Goal: Navigation & Orientation: Find specific page/section

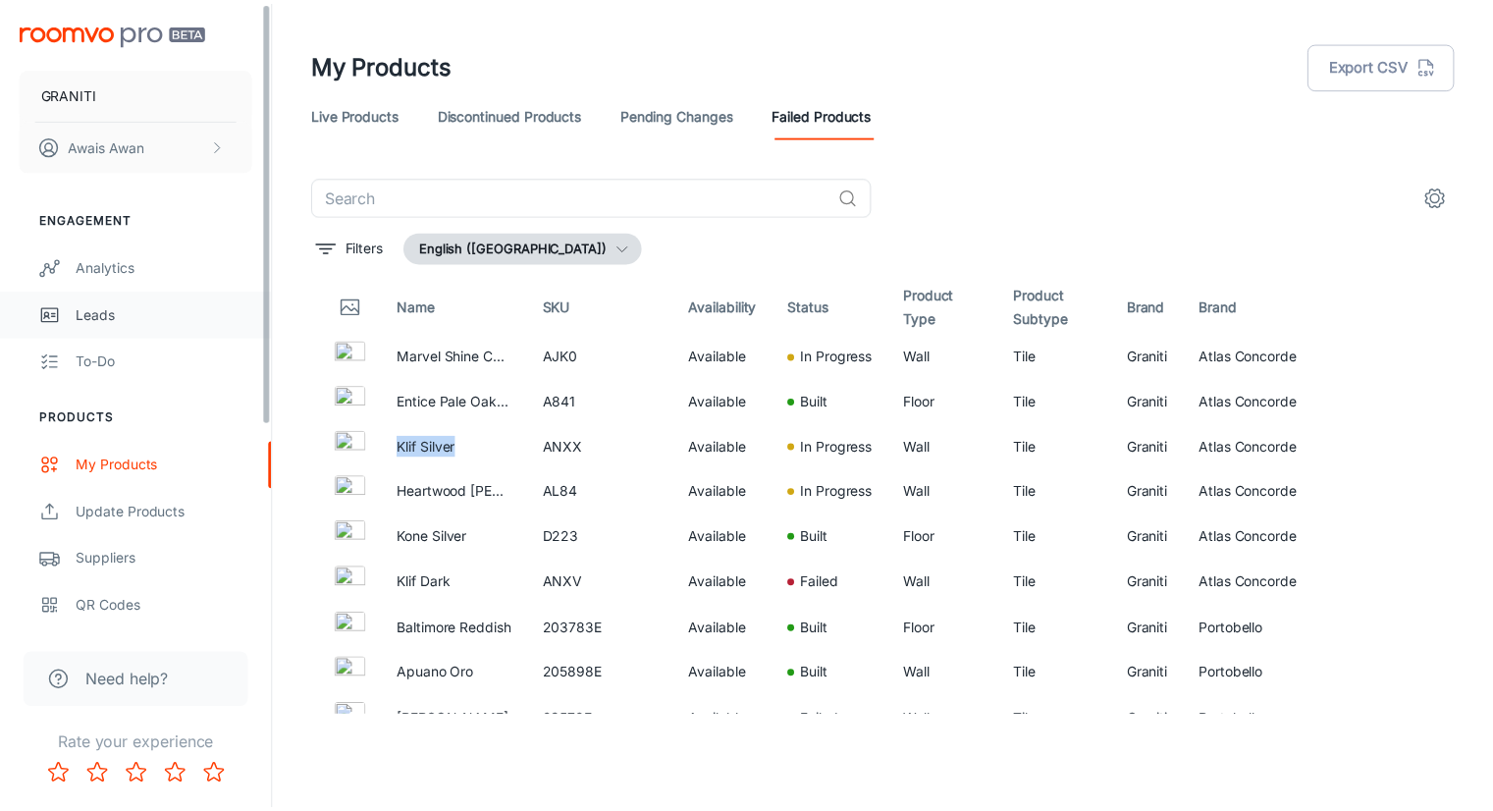
scroll to position [45, 0]
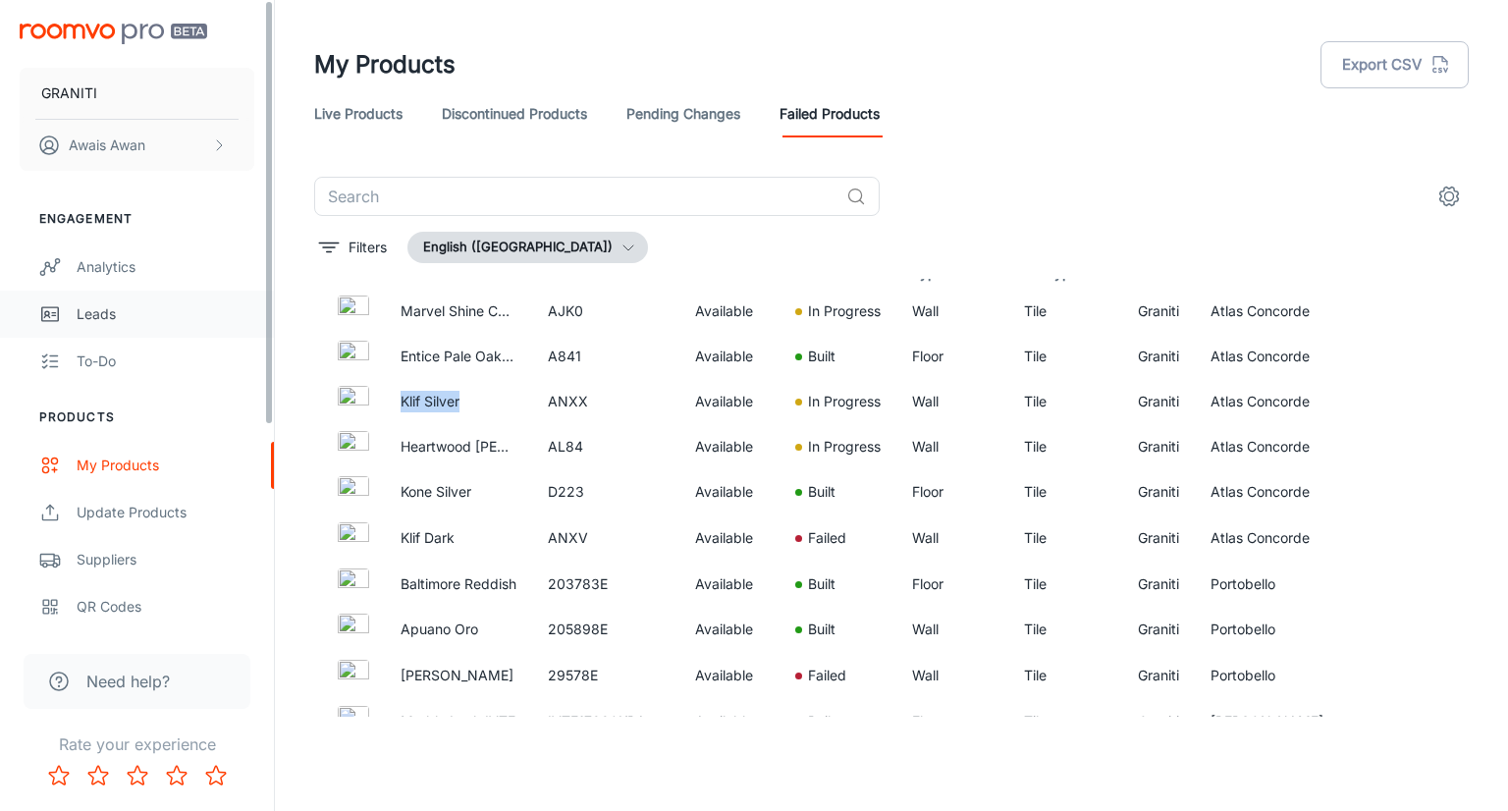
click at [133, 322] on div "Leads" at bounding box center [166, 314] width 178 height 22
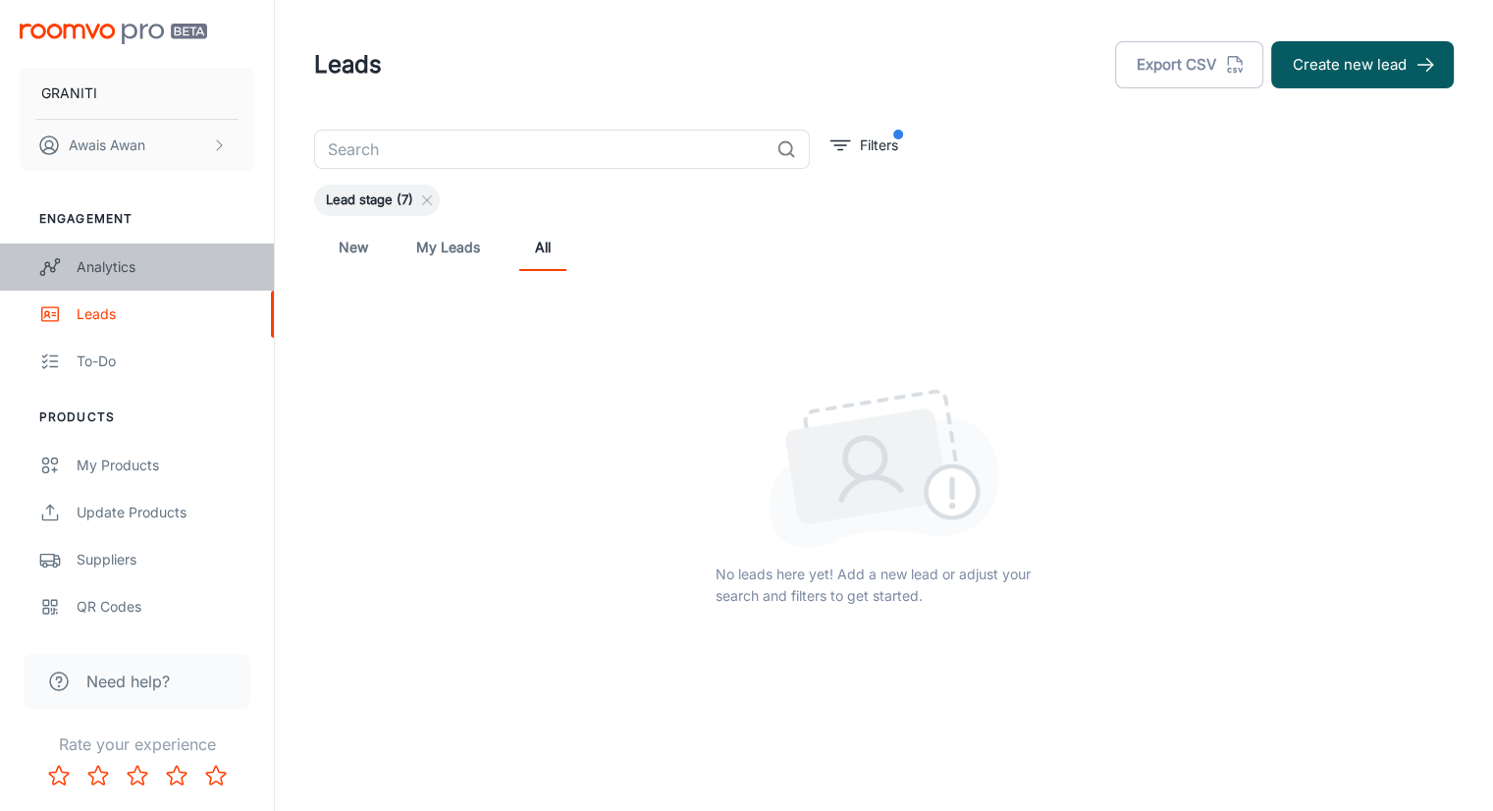
click at [133, 272] on div "Analytics" at bounding box center [166, 267] width 178 height 22
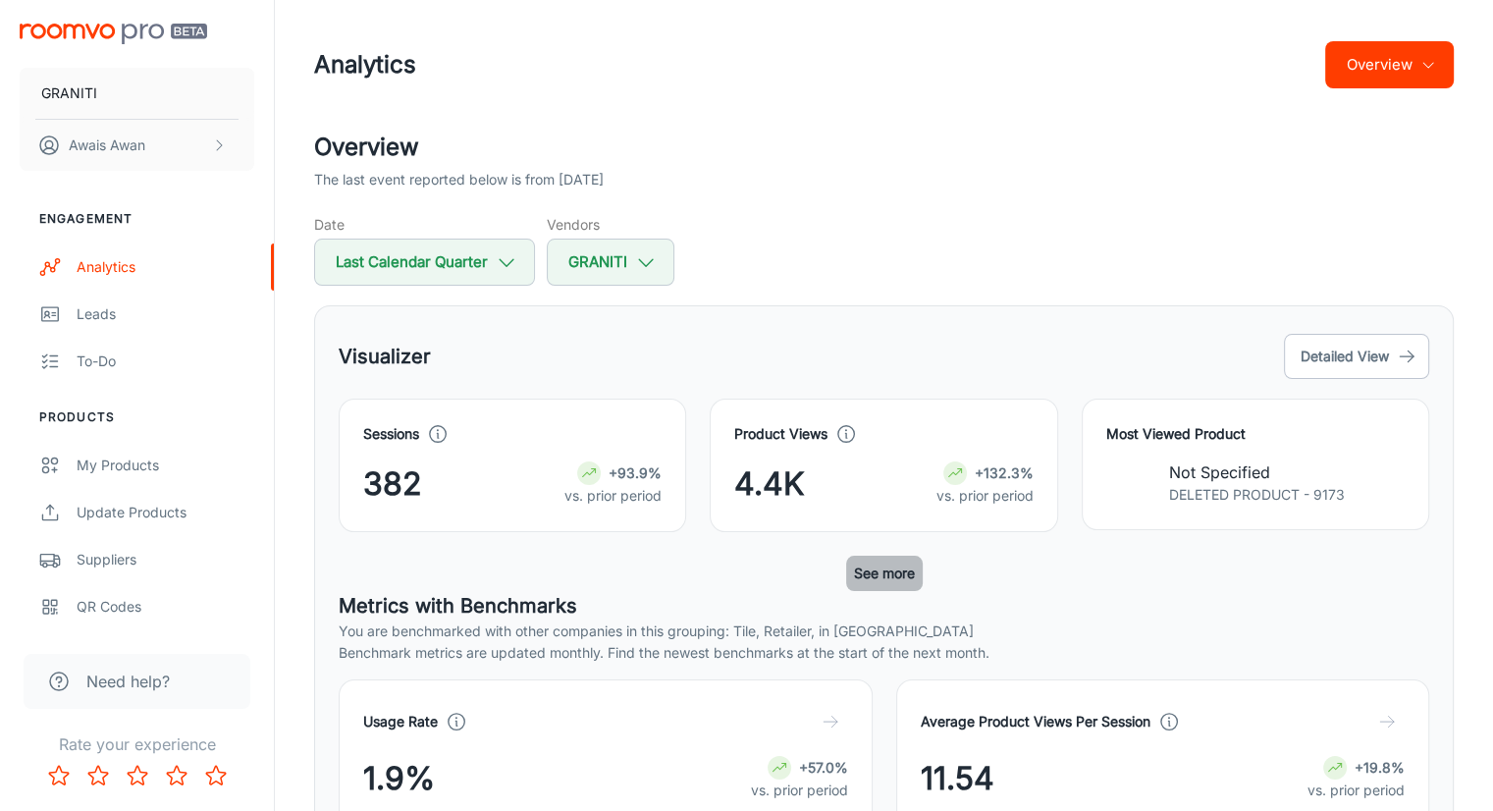
click at [880, 568] on button "See more" at bounding box center [884, 573] width 77 height 35
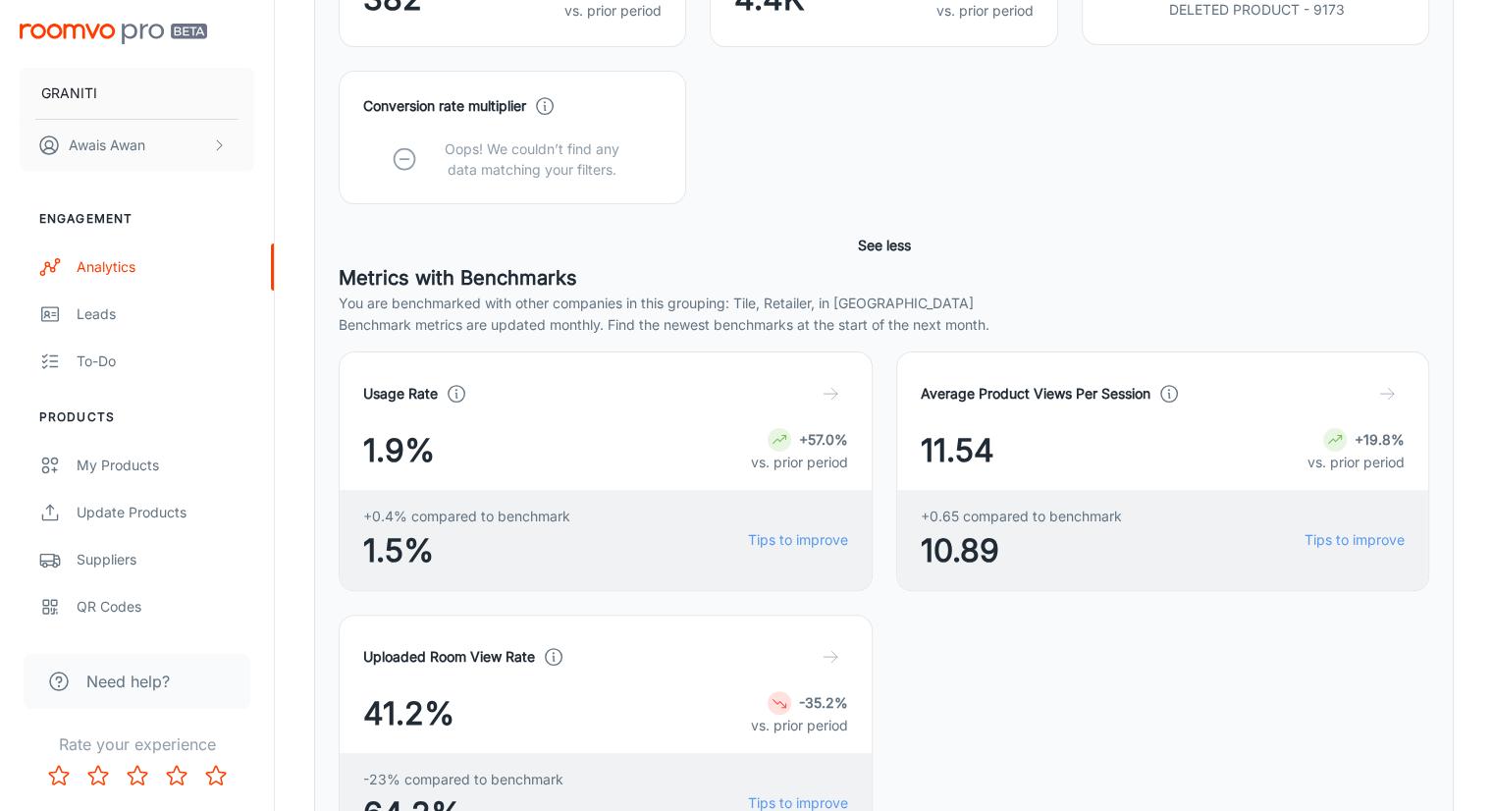
scroll to position [589, 0]
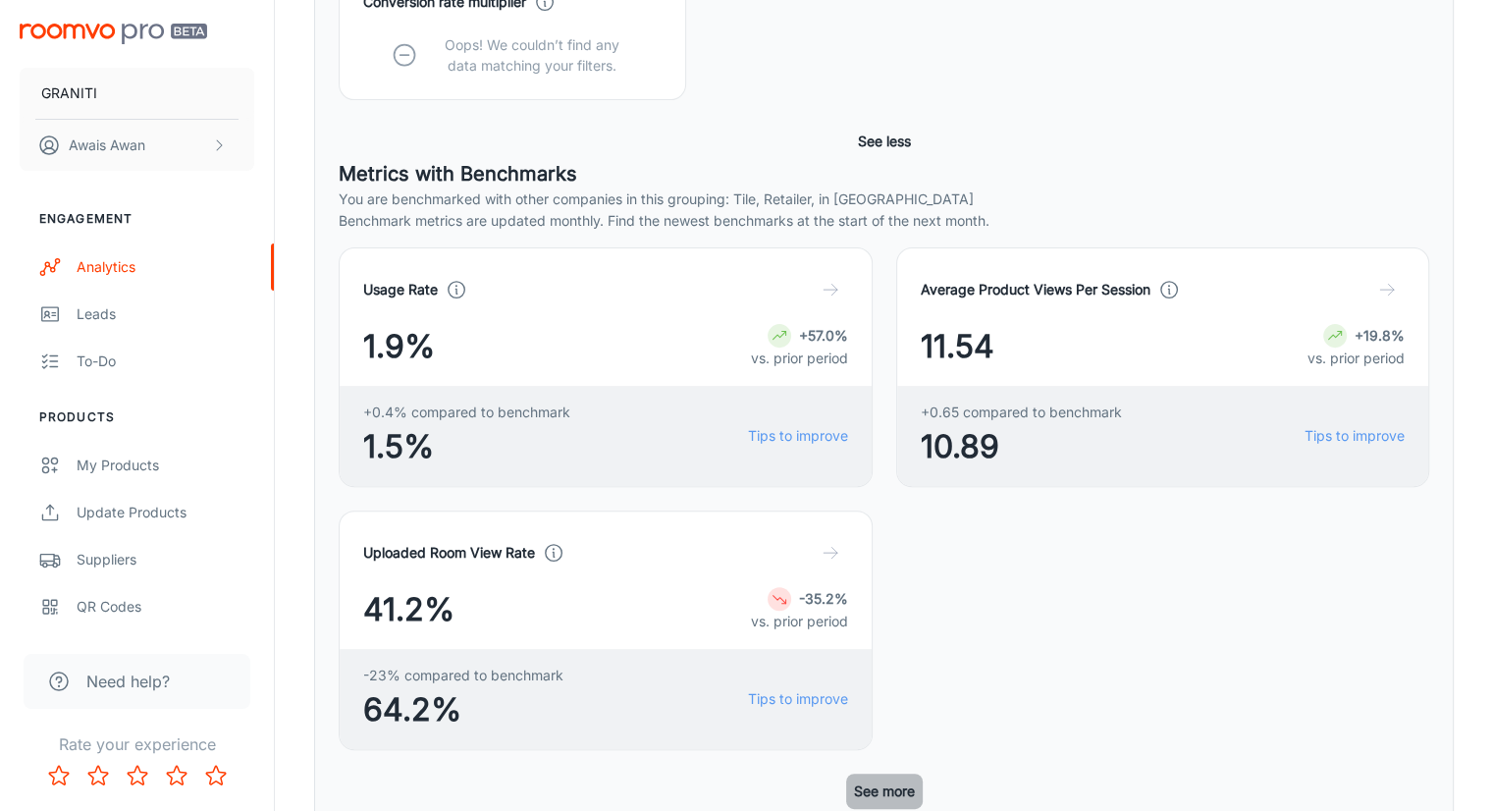
click at [883, 774] on button "See more" at bounding box center [884, 791] width 77 height 35
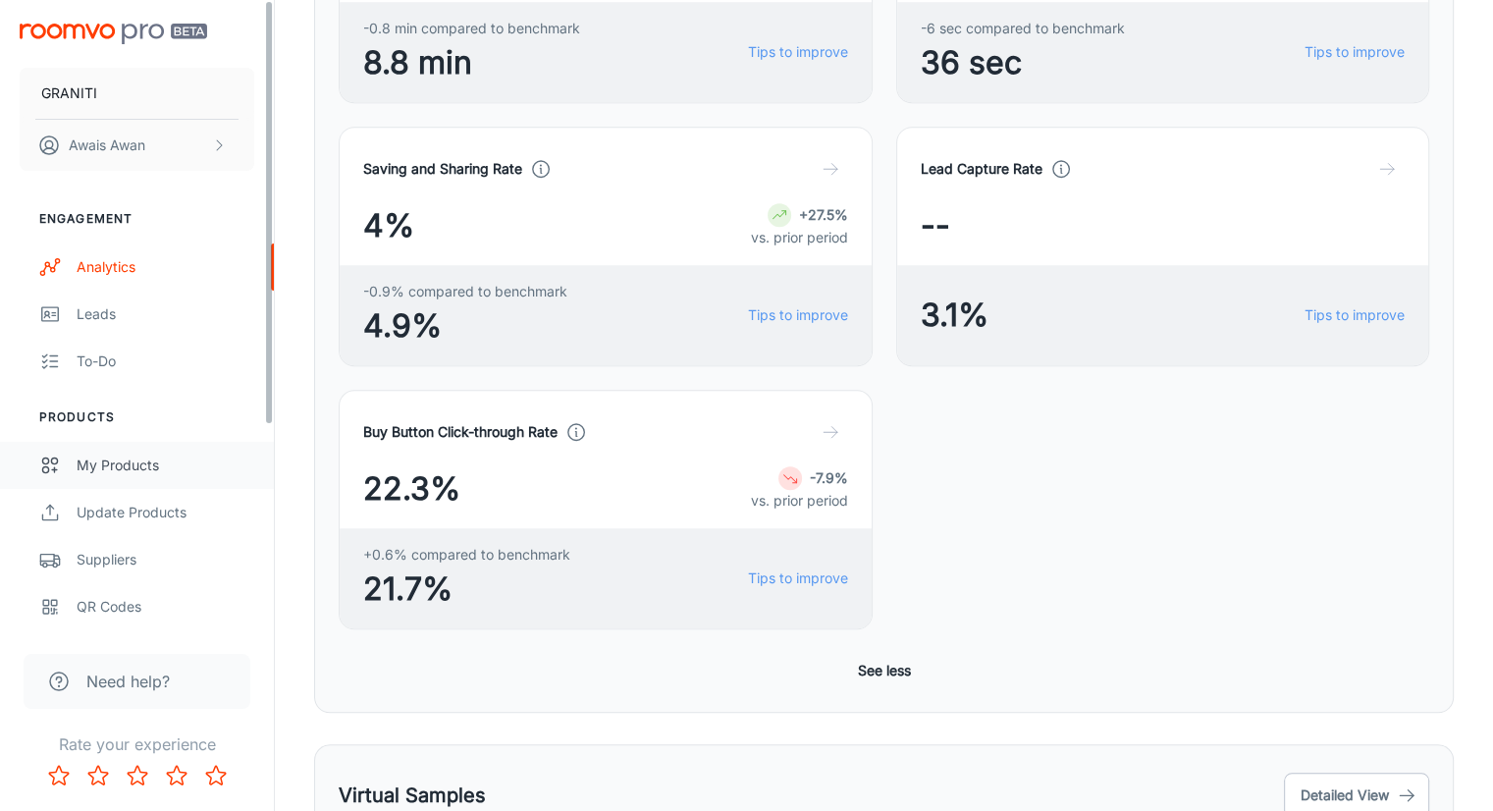
scroll to position [1280, 0]
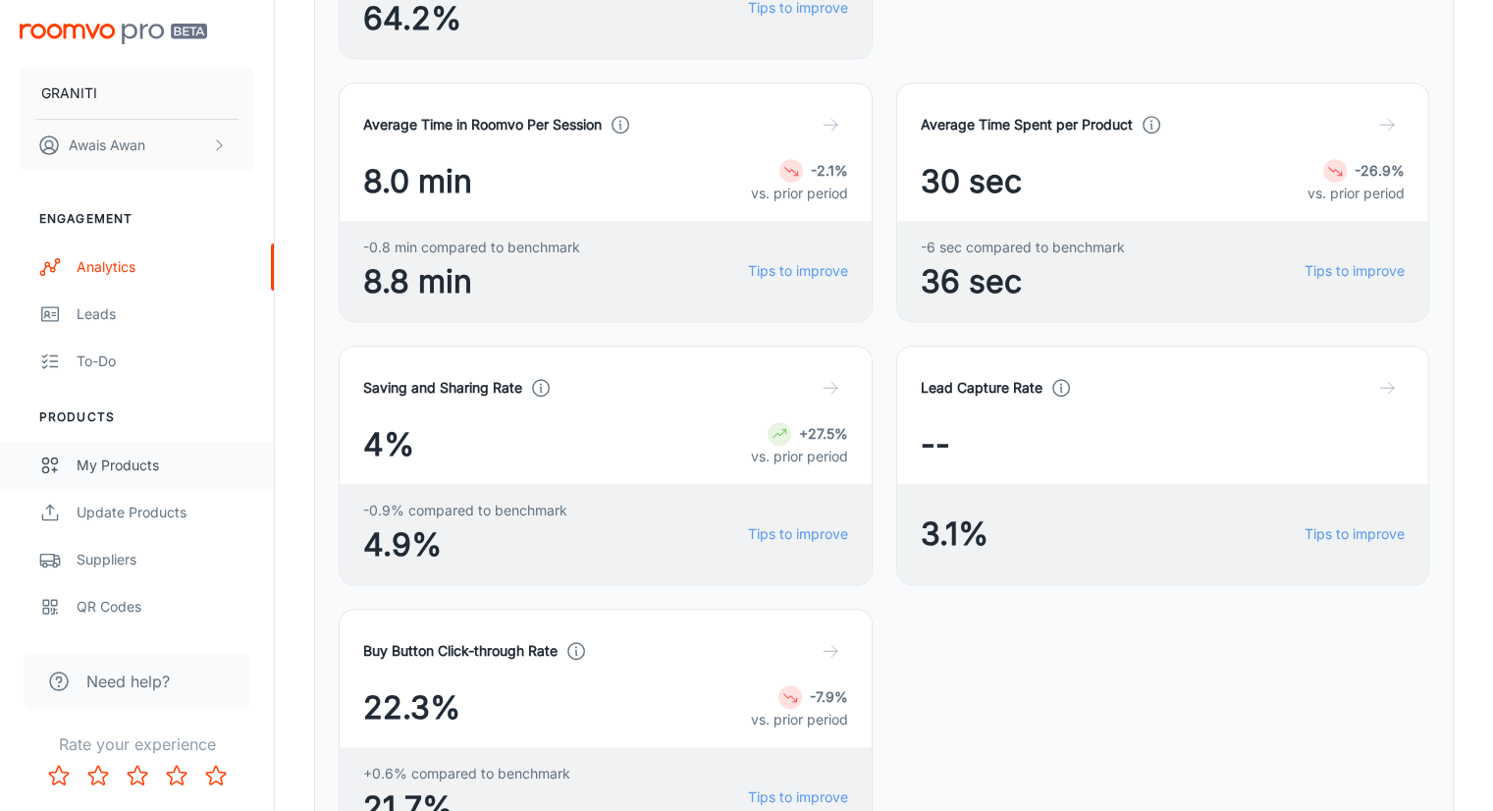
click at [141, 470] on div "My Products" at bounding box center [166, 466] width 178 height 22
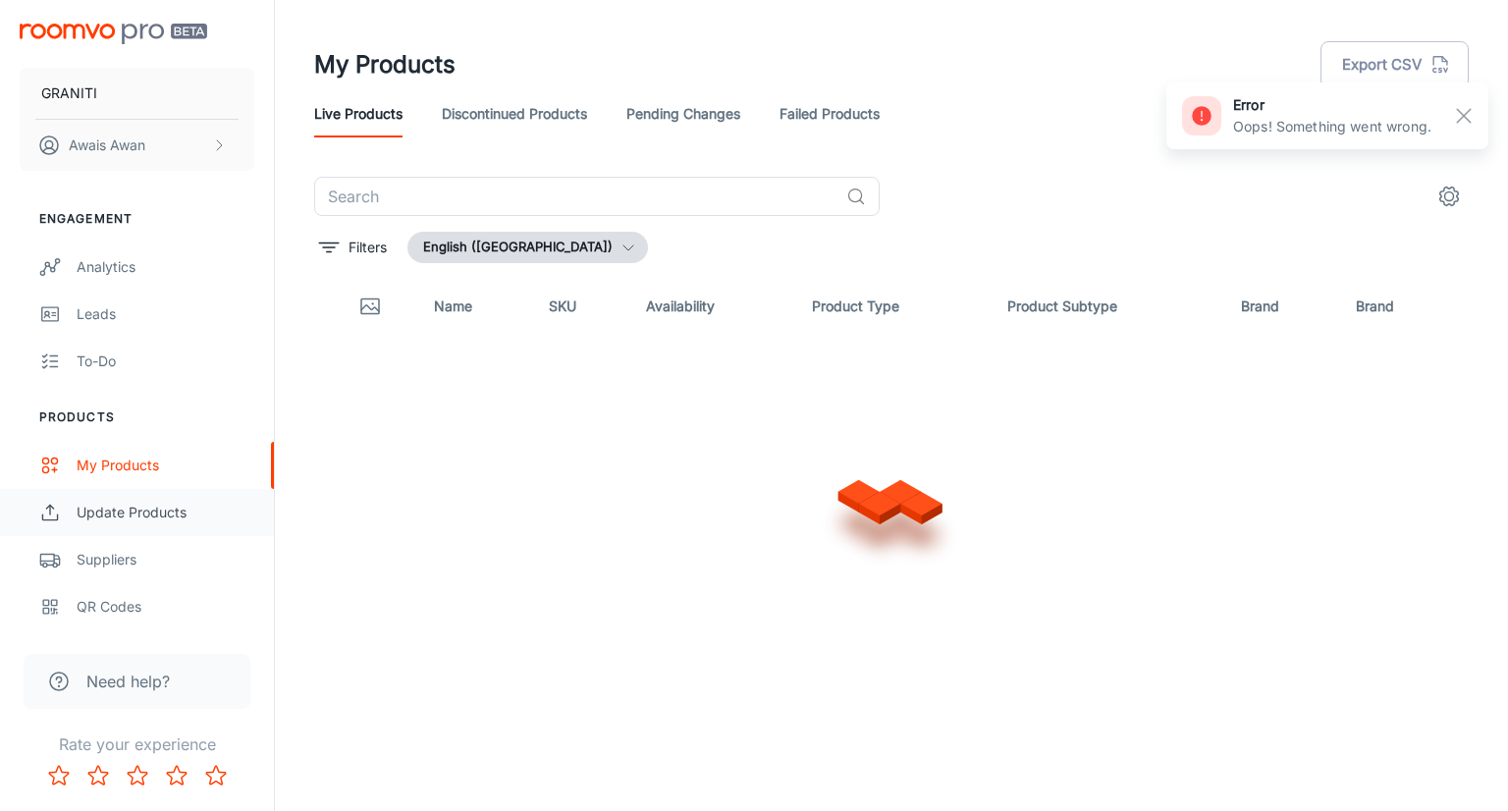
click at [118, 515] on div "Update Products" at bounding box center [166, 513] width 178 height 22
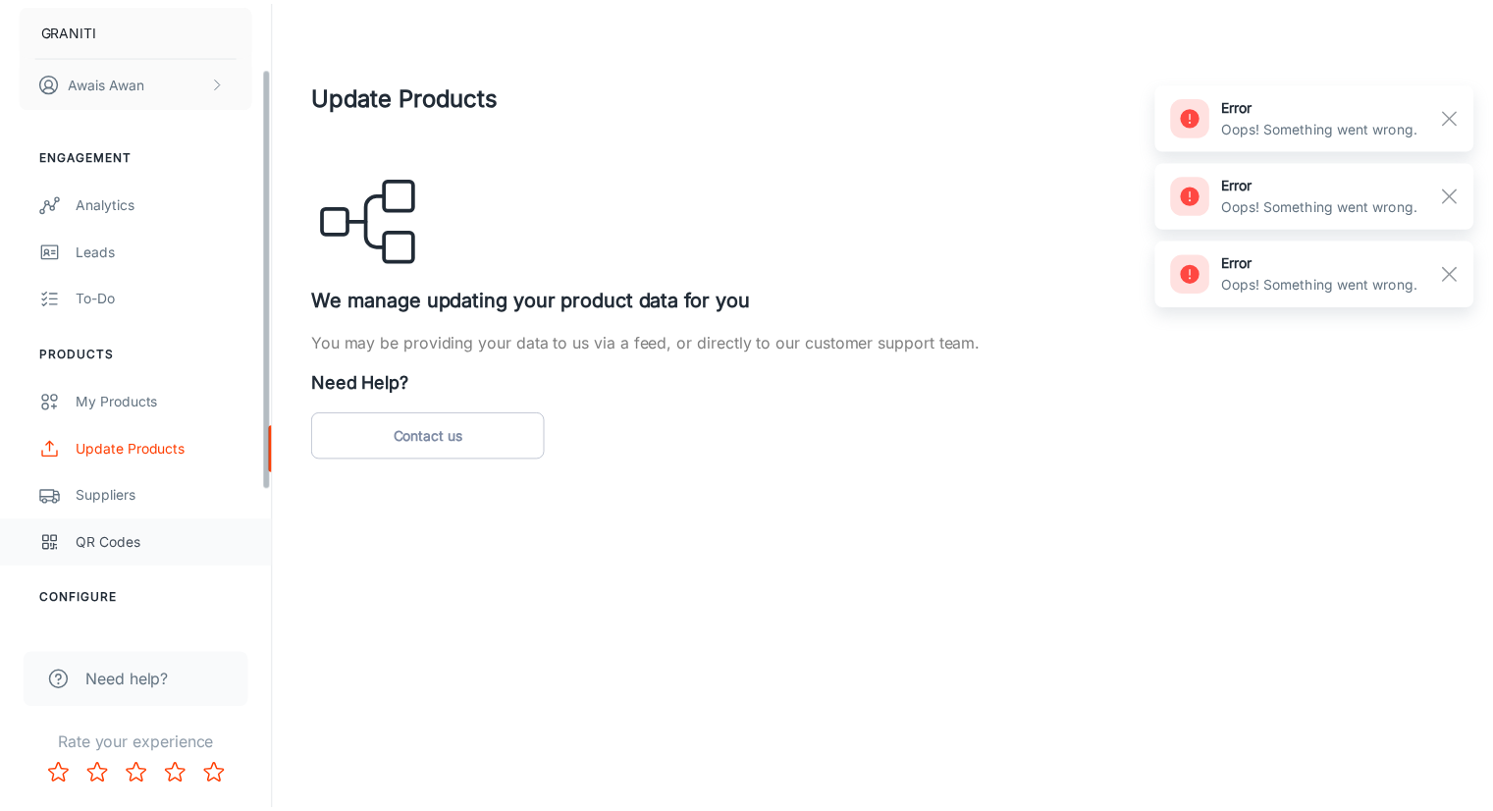
scroll to position [98, 0]
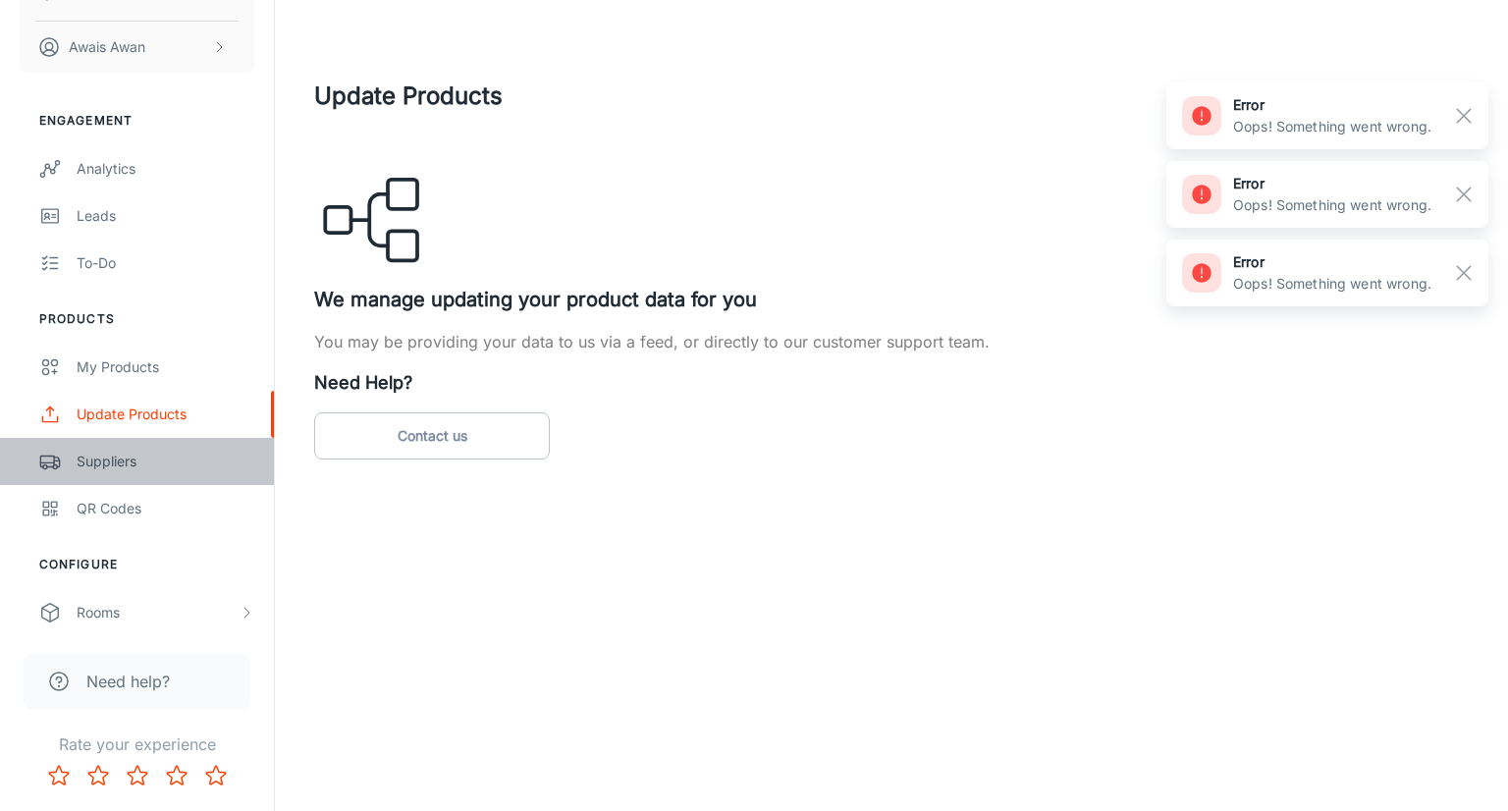
click at [119, 472] on link "Suppliers" at bounding box center [137, 461] width 274 height 47
